Goal: Information Seeking & Learning: Learn about a topic

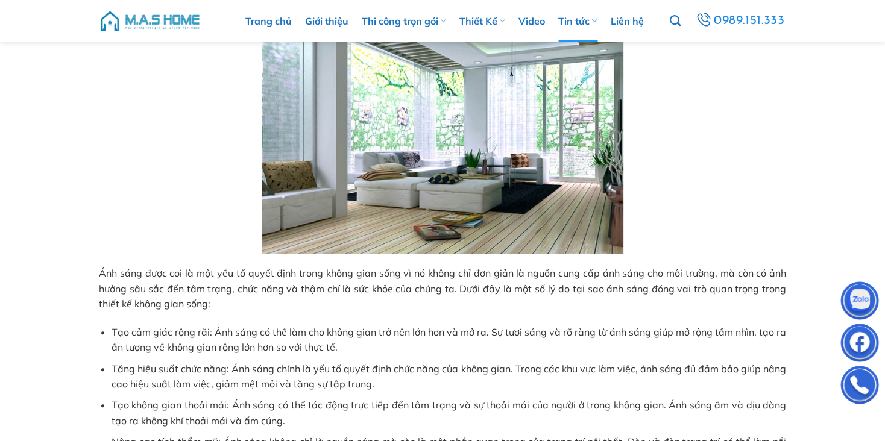
scroll to position [543, 0]
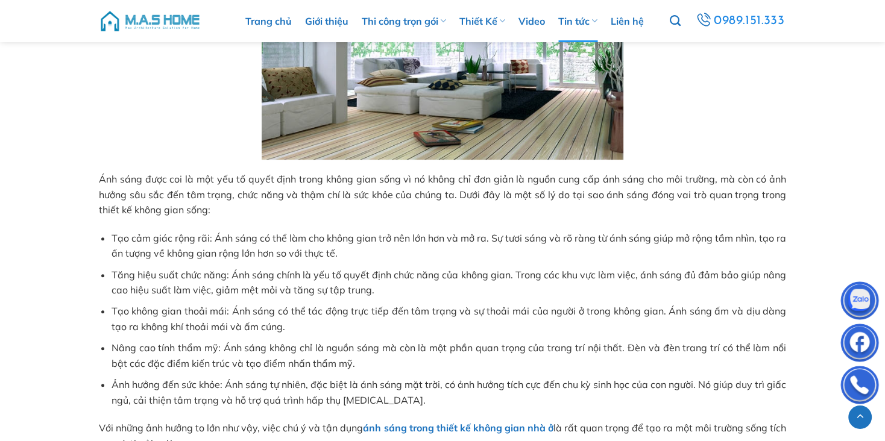
click at [235, 274] on span "Tăng hiệu suất chức năng: Ánh sáng chính là yếu tố quyết định chức năng của khô…" at bounding box center [449, 283] width 675 height 28
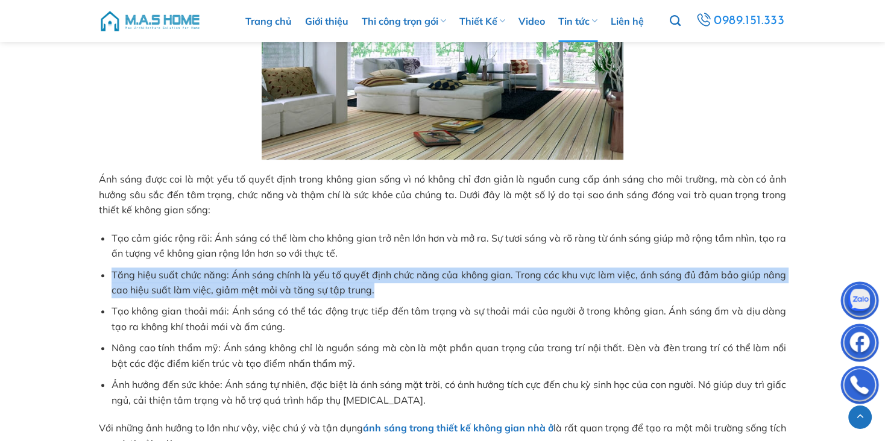
click at [235, 274] on span "Tăng hiệu suất chức năng: Ánh sáng chính là yếu tố quyết định chức năng của khô…" at bounding box center [449, 283] width 675 height 28
click at [235, 289] on span "Tăng hiệu suất chức năng: Ánh sáng chính là yếu tố quyết định chức năng của khô…" at bounding box center [449, 283] width 675 height 28
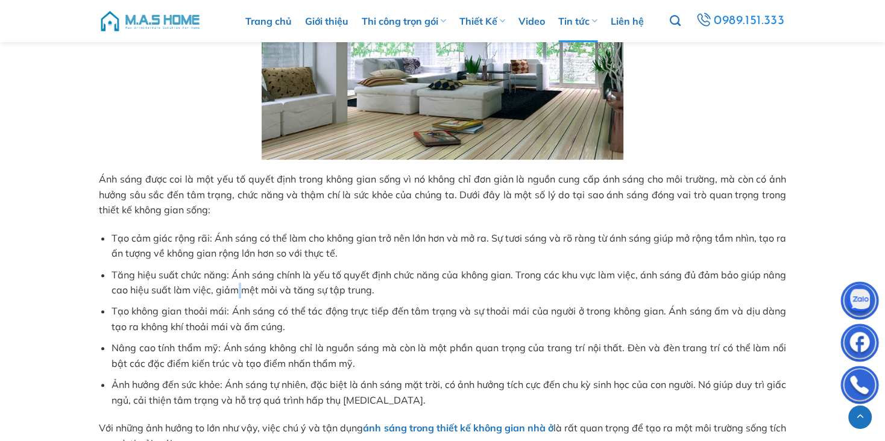
click at [235, 289] on span "Tăng hiệu suất chức năng: Ánh sáng chính là yếu tố quyết định chức năng của khô…" at bounding box center [449, 283] width 675 height 28
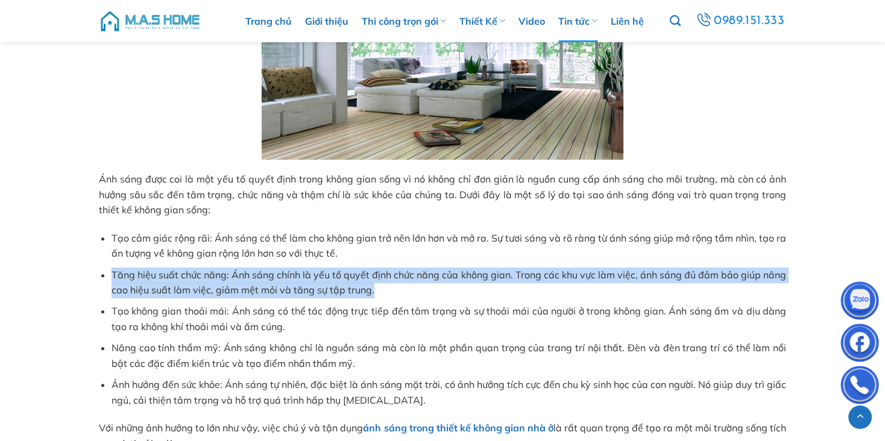
click at [235, 289] on span "Tăng hiệu suất chức năng: Ánh sáng chính là yếu tố quyết định chức năng của khô…" at bounding box center [449, 283] width 675 height 28
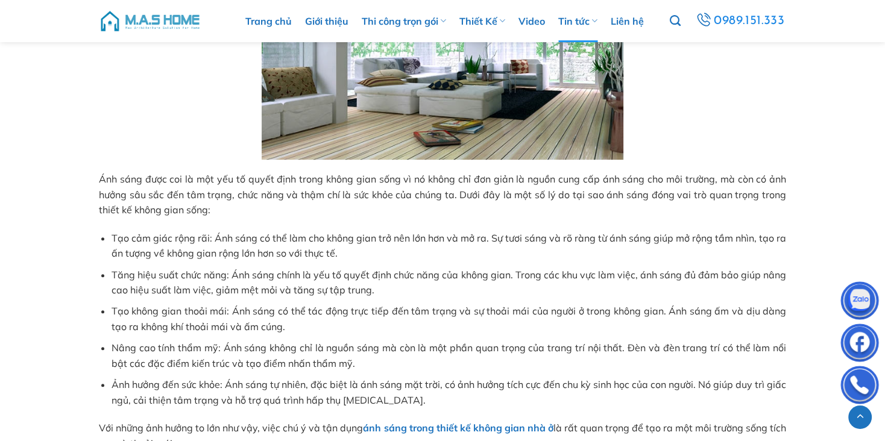
click at [223, 348] on span "Nâng cao tính thẩm mỹ: Ánh sáng không chỉ là nguồn sáng mà còn là một phần quan…" at bounding box center [449, 356] width 675 height 28
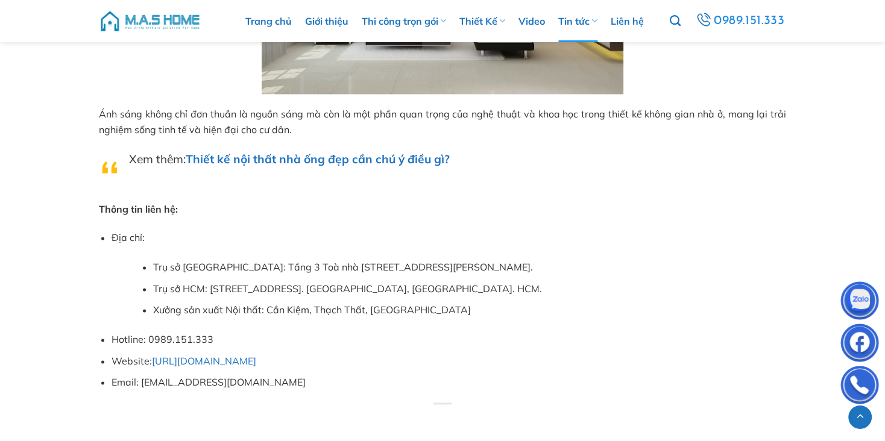
scroll to position [1688, 0]
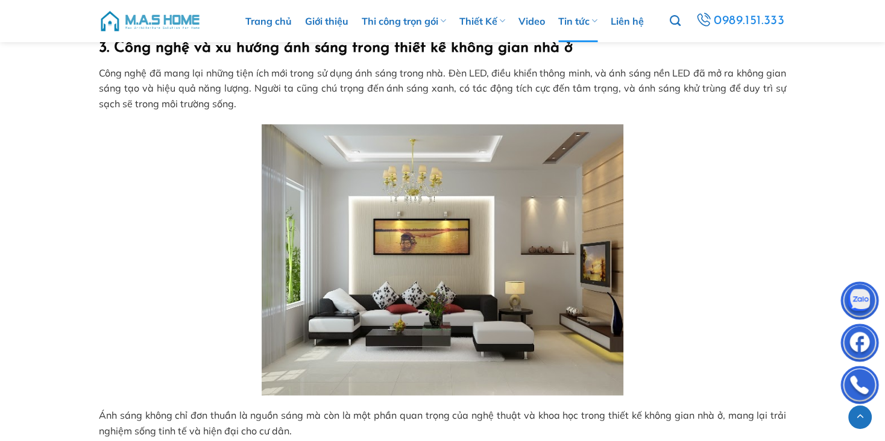
click at [340, 80] on p "Công nghệ đã mang lại những tiện ích mới trong sử dụng ánh sáng trong nhà. Đèn …" at bounding box center [442, 89] width 687 height 46
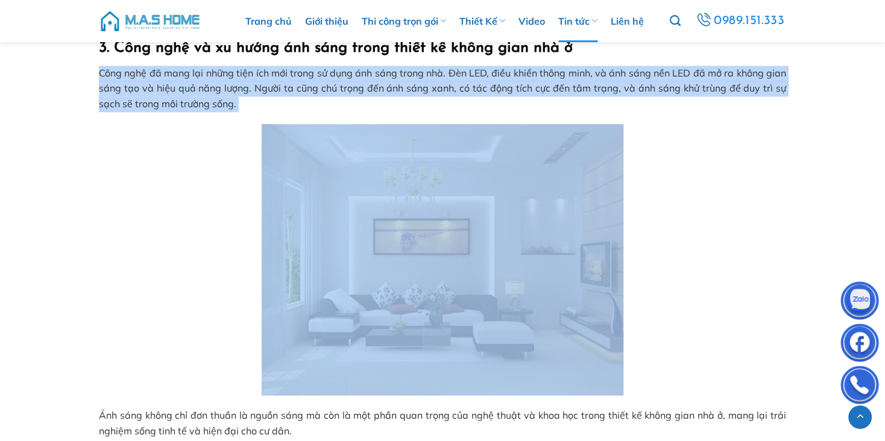
click at [340, 80] on p "Công nghệ đã mang lại những tiện ích mới trong sử dụng ánh sáng trong nhà. Đèn …" at bounding box center [442, 89] width 687 height 46
click at [350, 91] on span "Công nghệ đã mang lại những tiện ích mới trong sử dụng ánh sáng trong nhà. Đèn …" at bounding box center [442, 88] width 687 height 43
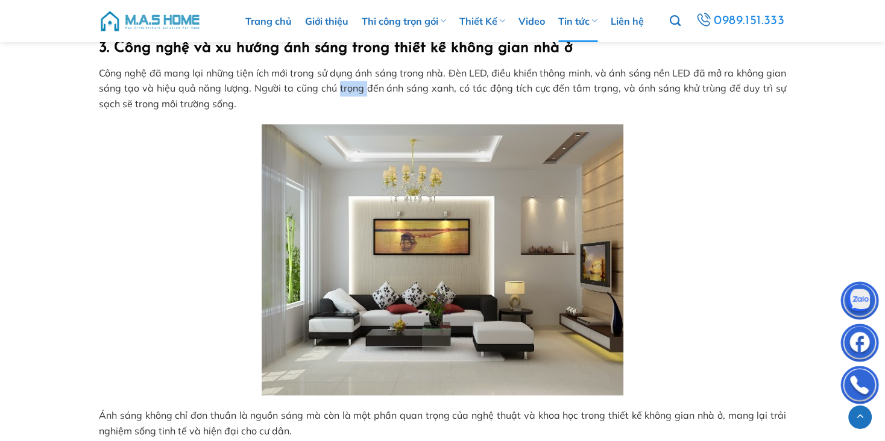
click at [350, 91] on span "Công nghệ đã mang lại những tiện ích mới trong sử dụng ánh sáng trong nhà. Đèn …" at bounding box center [442, 88] width 687 height 43
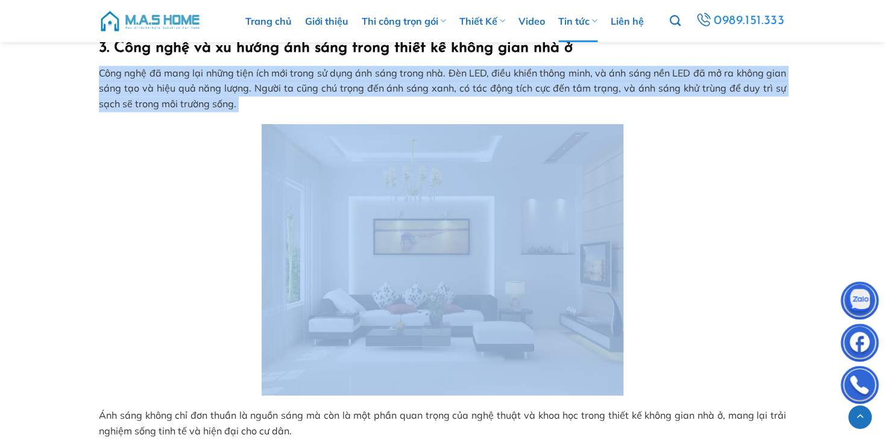
click at [350, 91] on span "Công nghệ đã mang lại những tiện ích mới trong sử dụng ánh sáng trong nhà. Đèn …" at bounding box center [442, 88] width 687 height 43
click at [309, 93] on span "Công nghệ đã mang lại những tiện ích mới trong sử dụng ánh sáng trong nhà. Đèn …" at bounding box center [442, 88] width 687 height 43
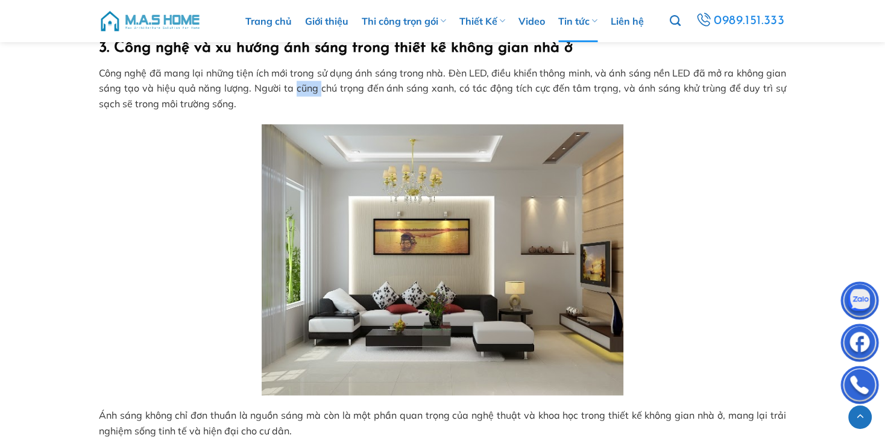
click at [309, 93] on span "Công nghệ đã mang lại những tiện ích mới trong sử dụng ánh sáng trong nhà. Đèn …" at bounding box center [442, 88] width 687 height 43
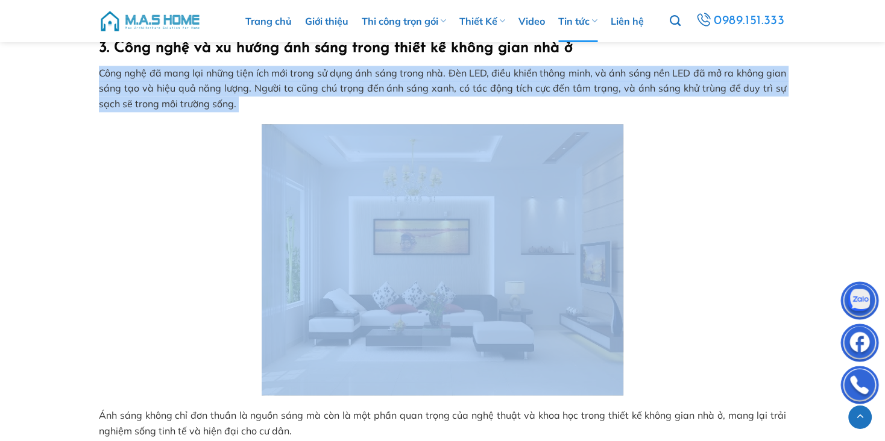
click at [309, 93] on span "Công nghệ đã mang lại những tiện ích mới trong sử dụng ánh sáng trong nhà. Đèn …" at bounding box center [442, 88] width 687 height 43
click at [282, 90] on span "Công nghệ đã mang lại những tiện ích mới trong sử dụng ánh sáng trong nhà. Đèn …" at bounding box center [442, 88] width 687 height 43
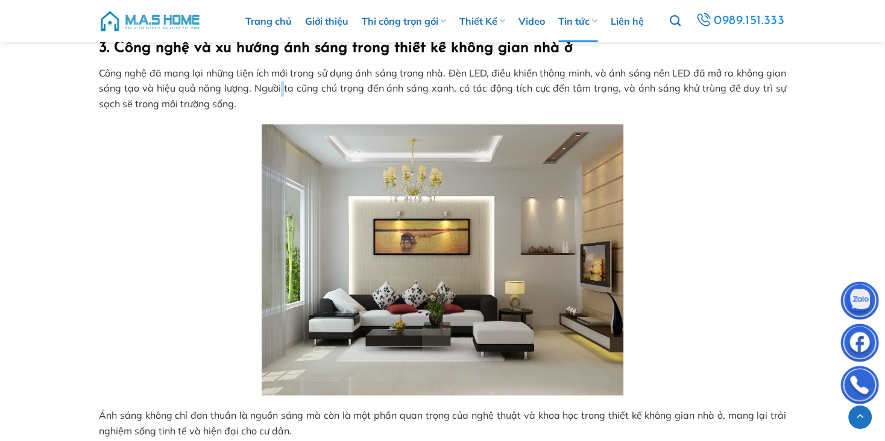
click at [282, 90] on span "Công nghệ đã mang lại những tiện ích mới trong sử dụng ánh sáng trong nhà. Đèn …" at bounding box center [442, 88] width 687 height 43
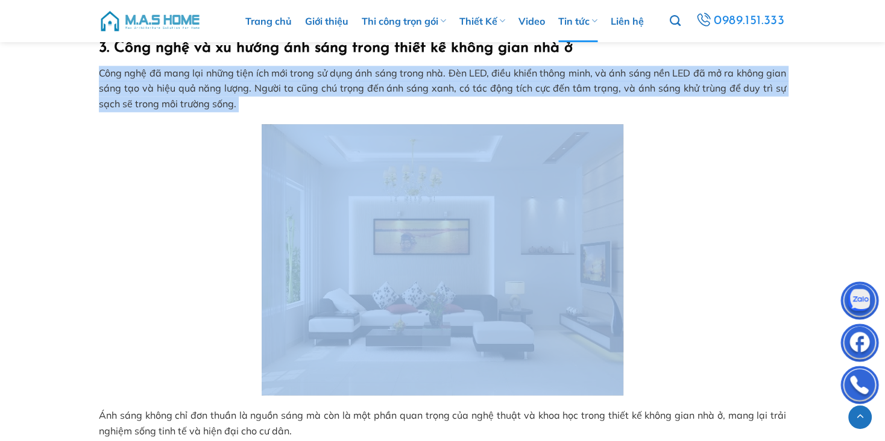
click at [282, 90] on span "Công nghệ đã mang lại những tiện ích mới trong sử dụng ánh sáng trong nhà. Đèn …" at bounding box center [442, 88] width 687 height 43
click at [269, 88] on span "Công nghệ đã mang lại những tiện ích mới trong sử dụng ánh sáng trong nhà. Đèn …" at bounding box center [442, 88] width 687 height 43
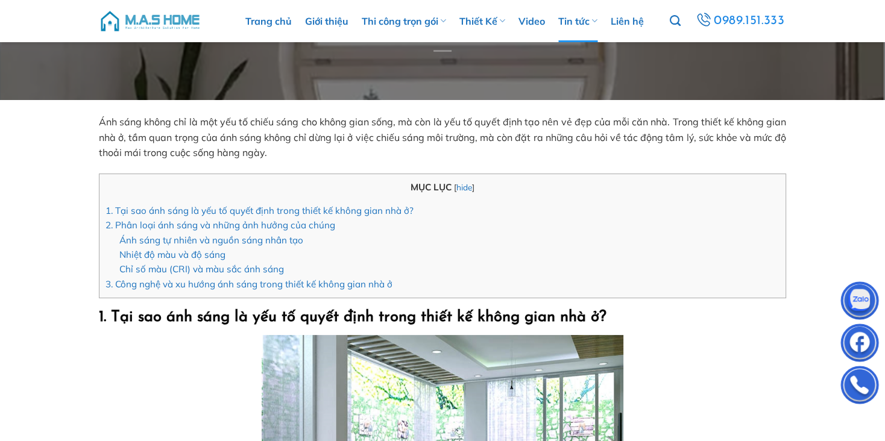
scroll to position [0, 0]
